Goal: Use online tool/utility: Utilize a website feature to perform a specific function

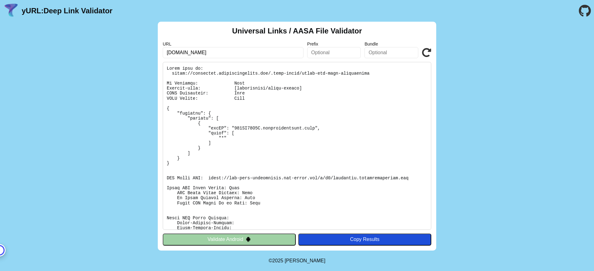
type input "[DOMAIN_NAME]"
click button "Validate" at bounding box center [0, 0] width 0 height 0
click at [204, 46] on div "URL [DOMAIN_NAME]" at bounding box center [233, 49] width 141 height 17
click at [204, 47] on input "[DOMAIN_NAME]" at bounding box center [233, 52] width 141 height 11
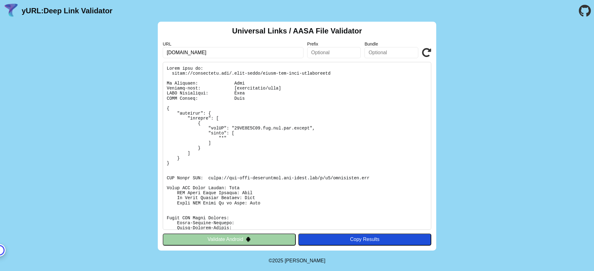
click at [204, 47] on input "[DOMAIN_NAME]" at bounding box center [233, 52] width 141 height 11
click at [209, 55] on input "[DOMAIN_NAME]" at bounding box center [233, 52] width 141 height 11
